Goal: Communication & Community: Ask a question

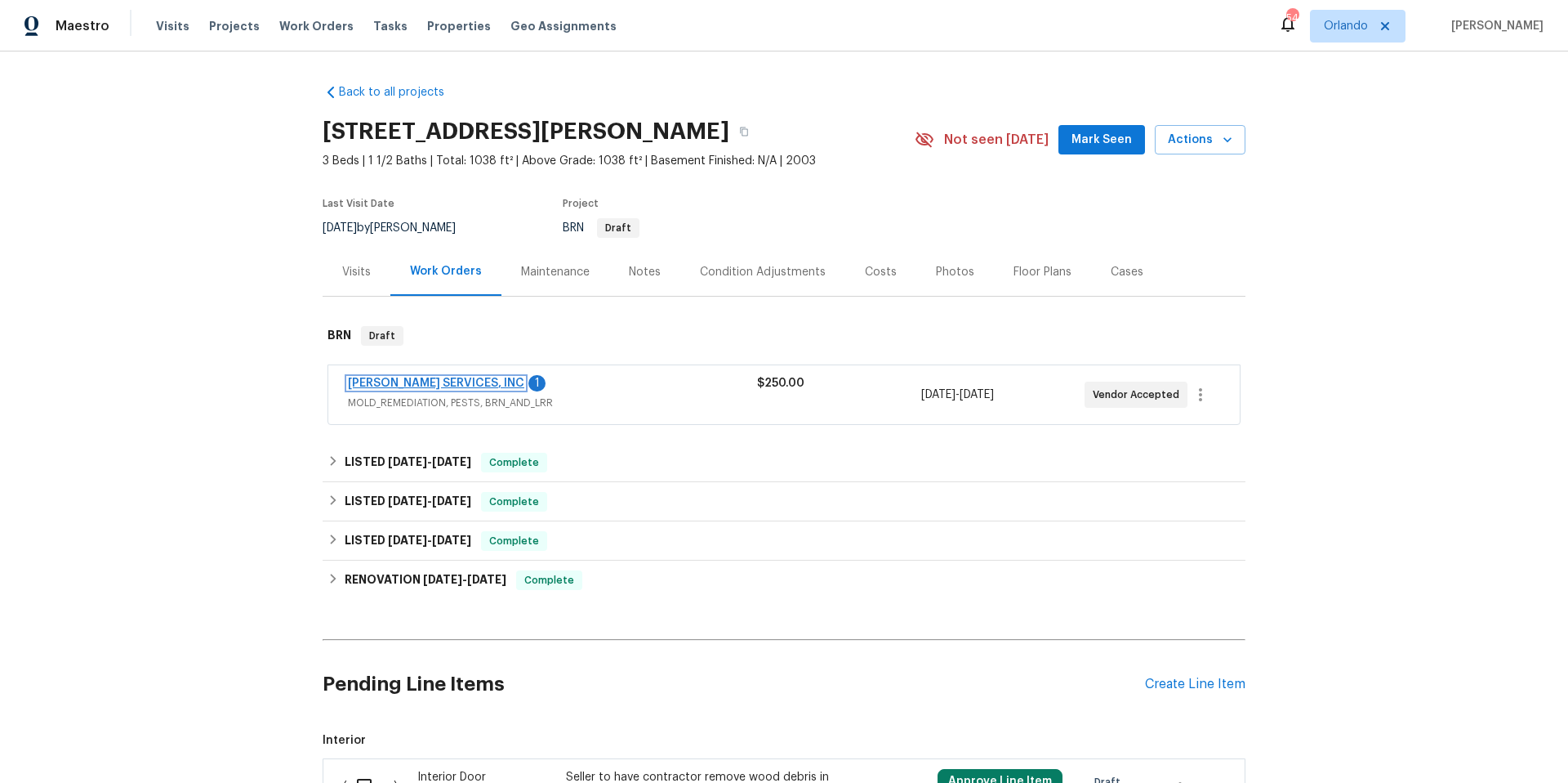
click at [420, 380] on link "[PERSON_NAME] SERVICES, INC" at bounding box center [436, 383] width 176 height 11
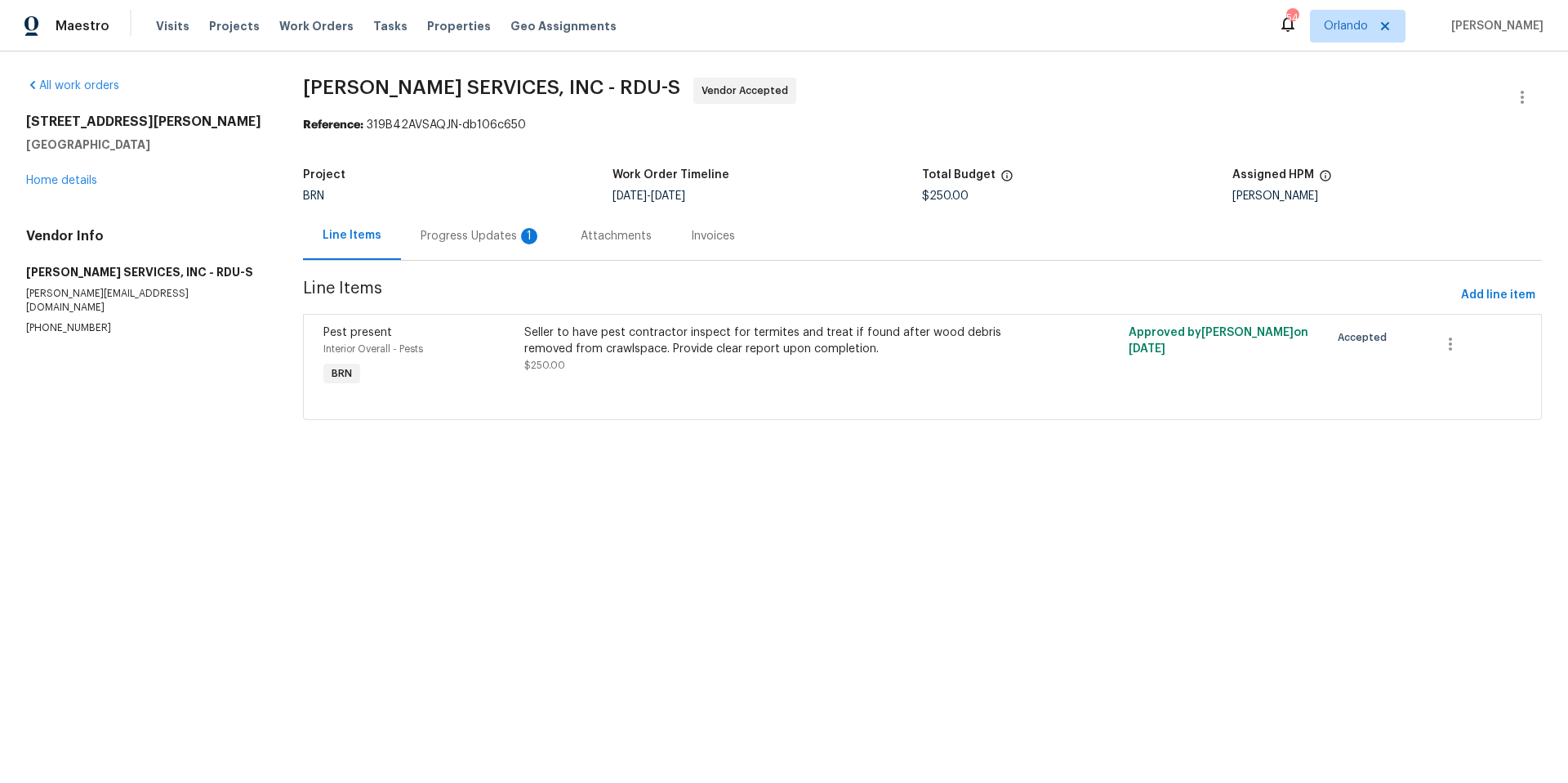
click at [479, 246] on div "Progress Updates 1" at bounding box center [481, 235] width 160 height 48
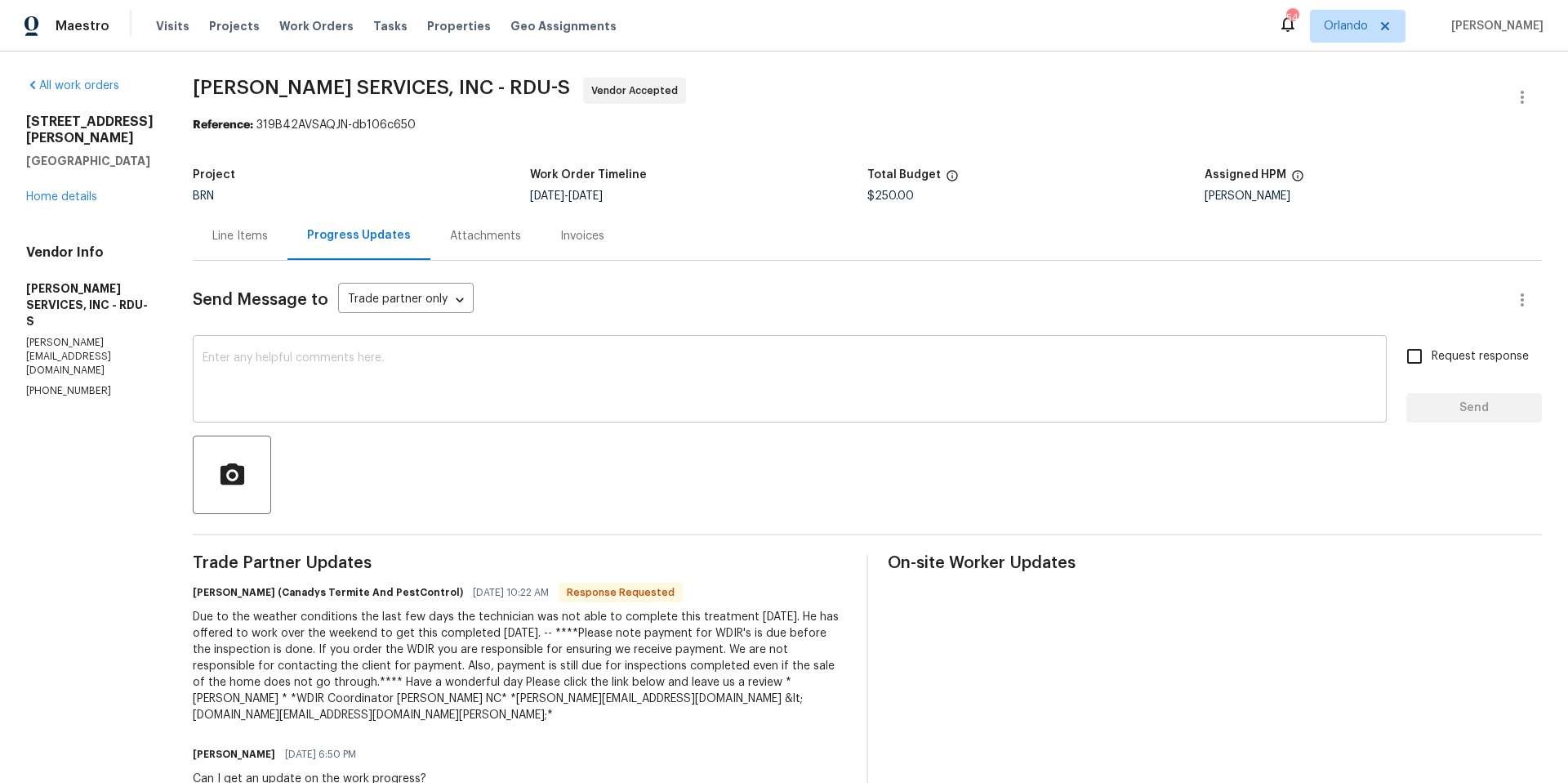
click at [421, 370] on textarea at bounding box center [790, 381] width 1175 height 58
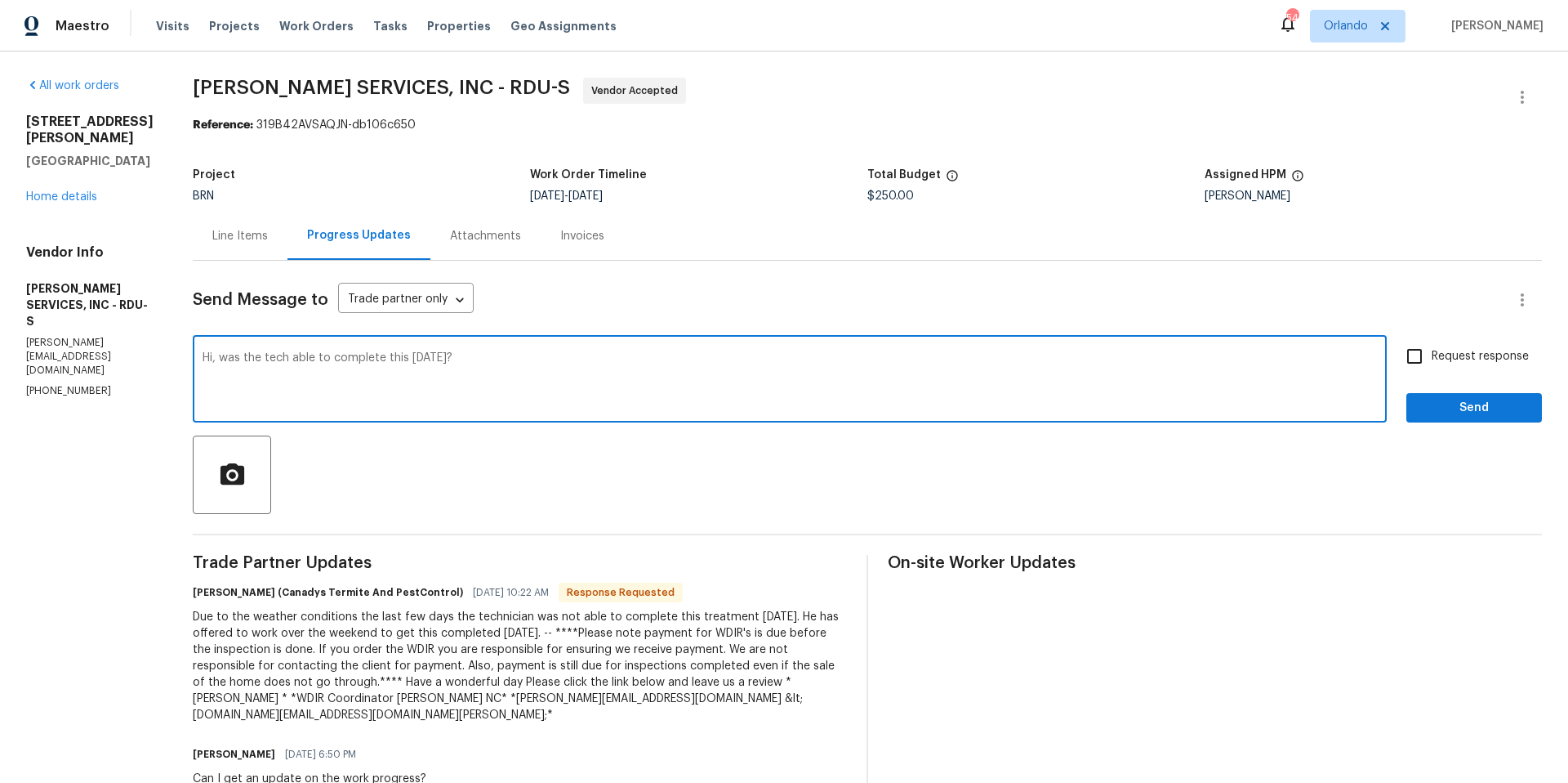
type textarea "Hi, was the tech able to complete this [DATE]?"
click at [1407, 357] on input "Request response" at bounding box center [1415, 356] width 34 height 34
checkbox input "true"
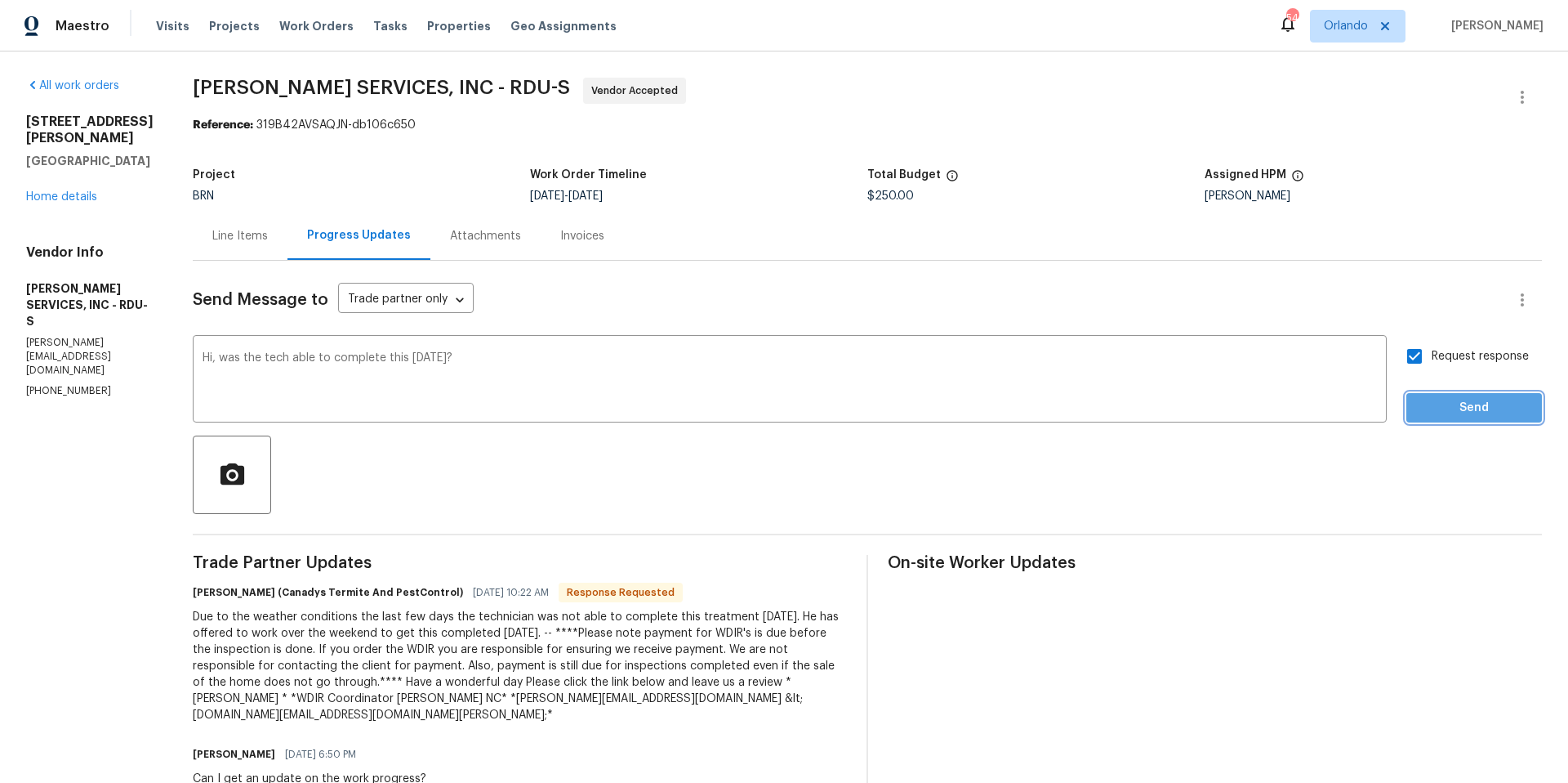
click at [1462, 407] on span "Send" at bounding box center [1475, 407] width 110 height 20
